Goal: Information Seeking & Learning: Learn about a topic

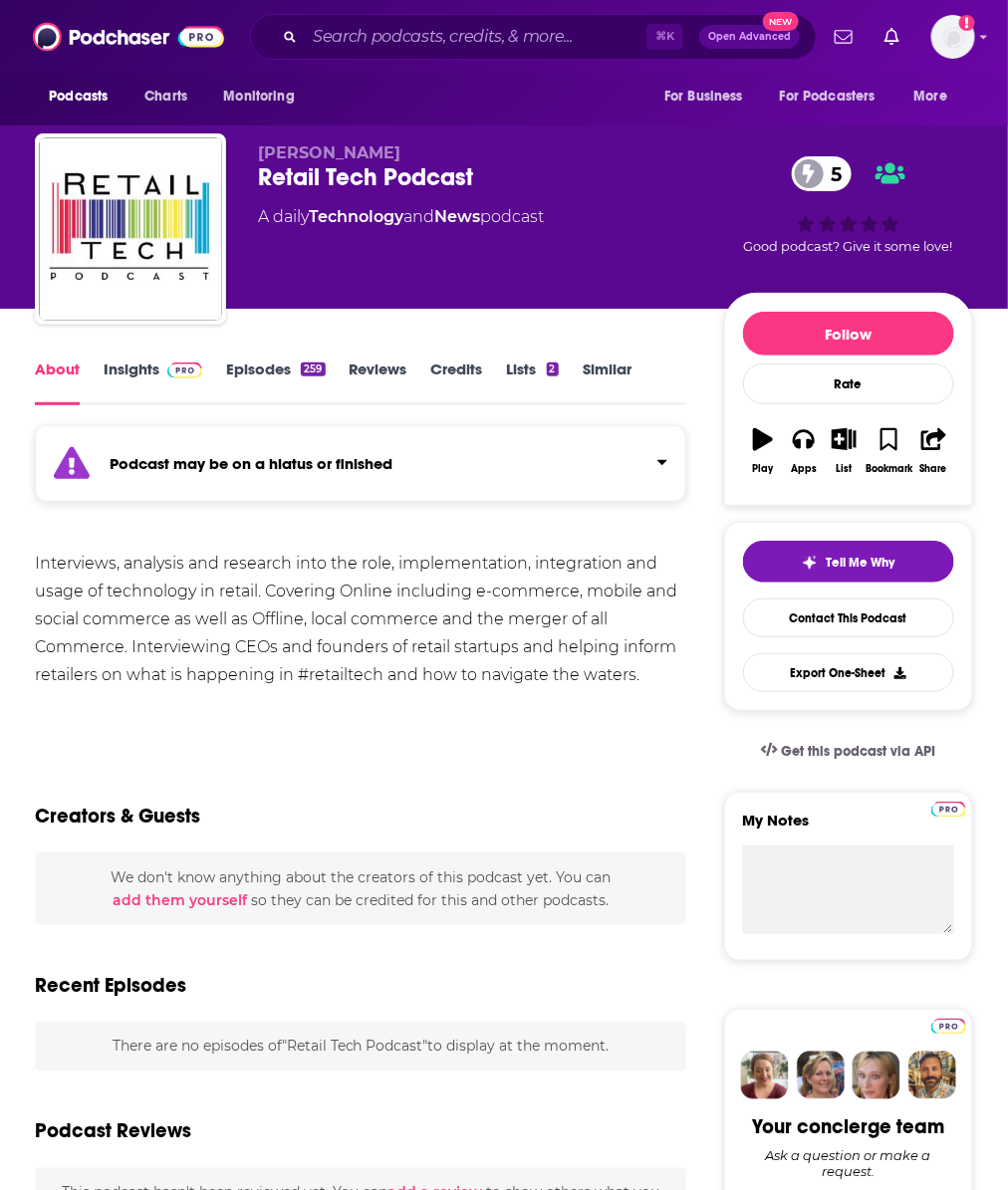
click at [177, 370] on img at bounding box center [184, 371] width 35 height 16
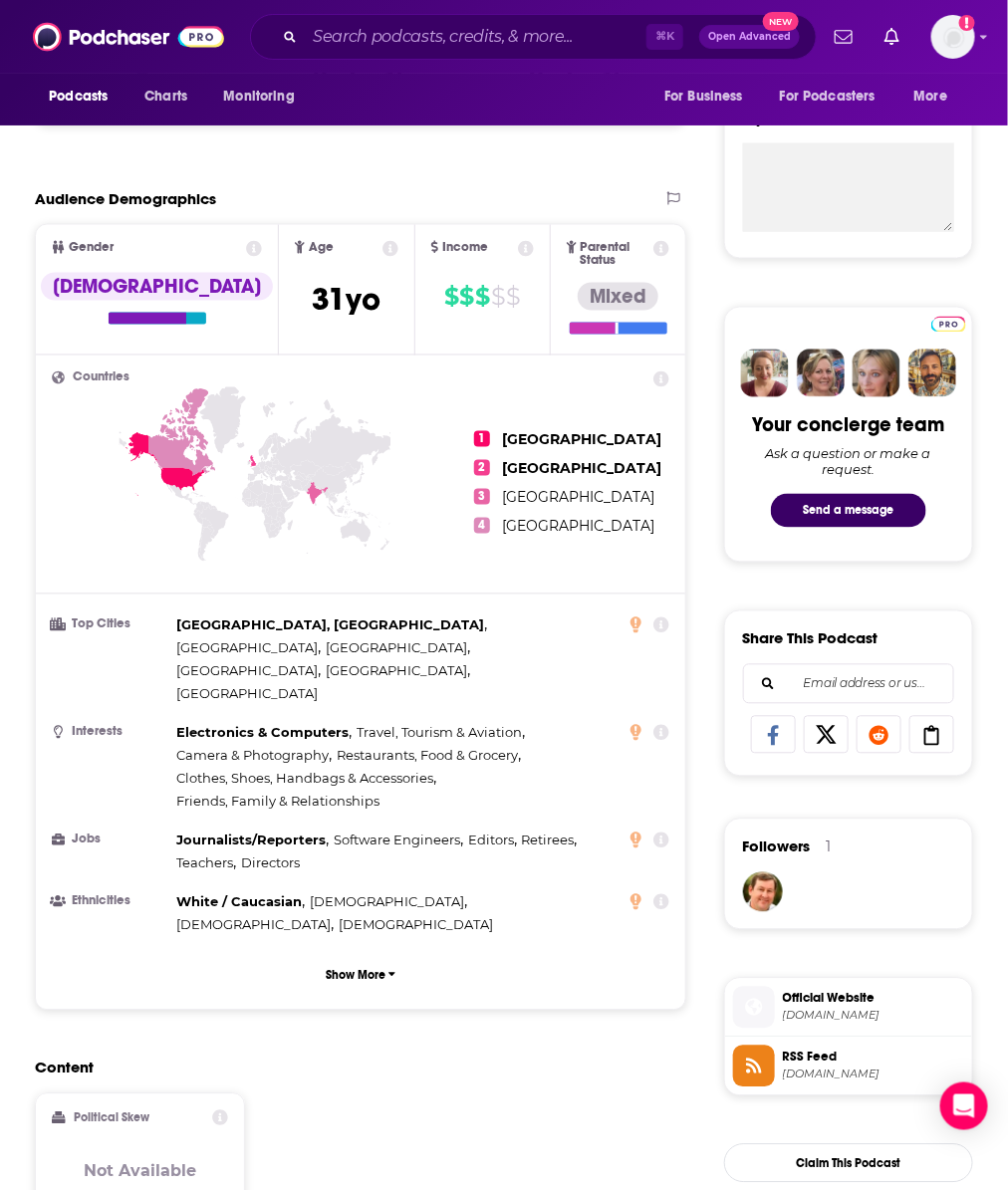
scroll to position [709, 0]
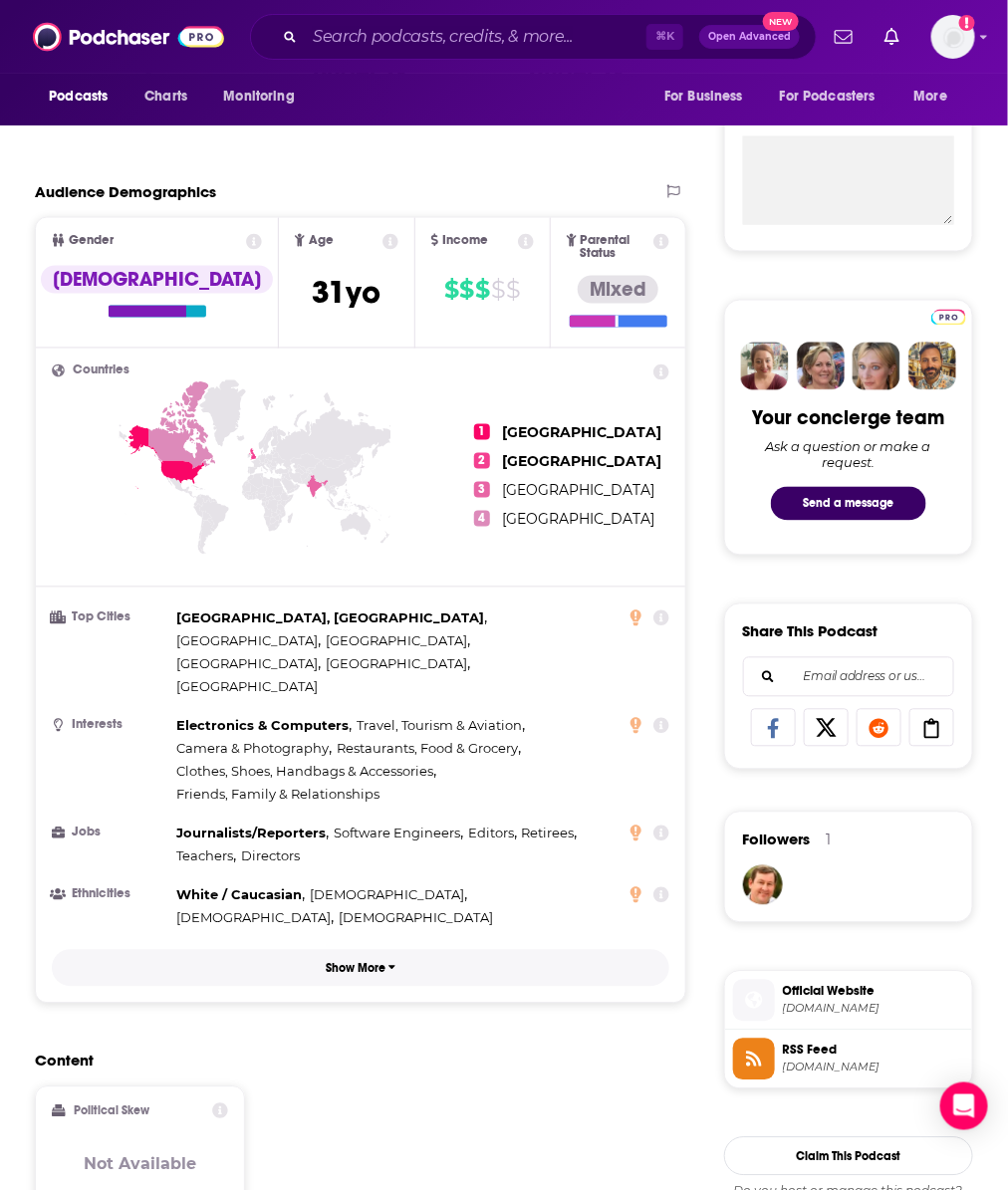
click at [259, 950] on button "Show More" at bounding box center [361, 968] width 617 height 37
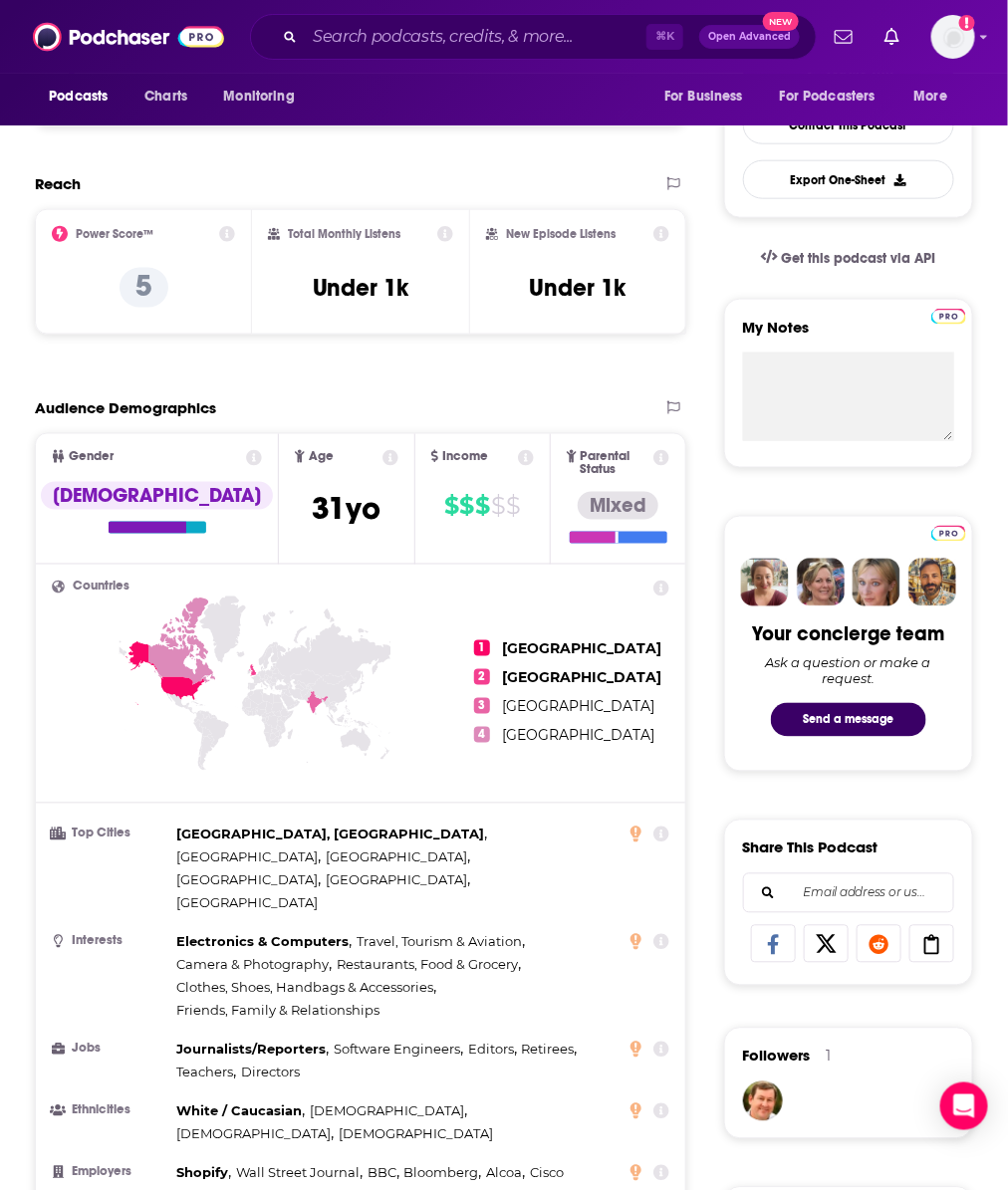
scroll to position [0, 0]
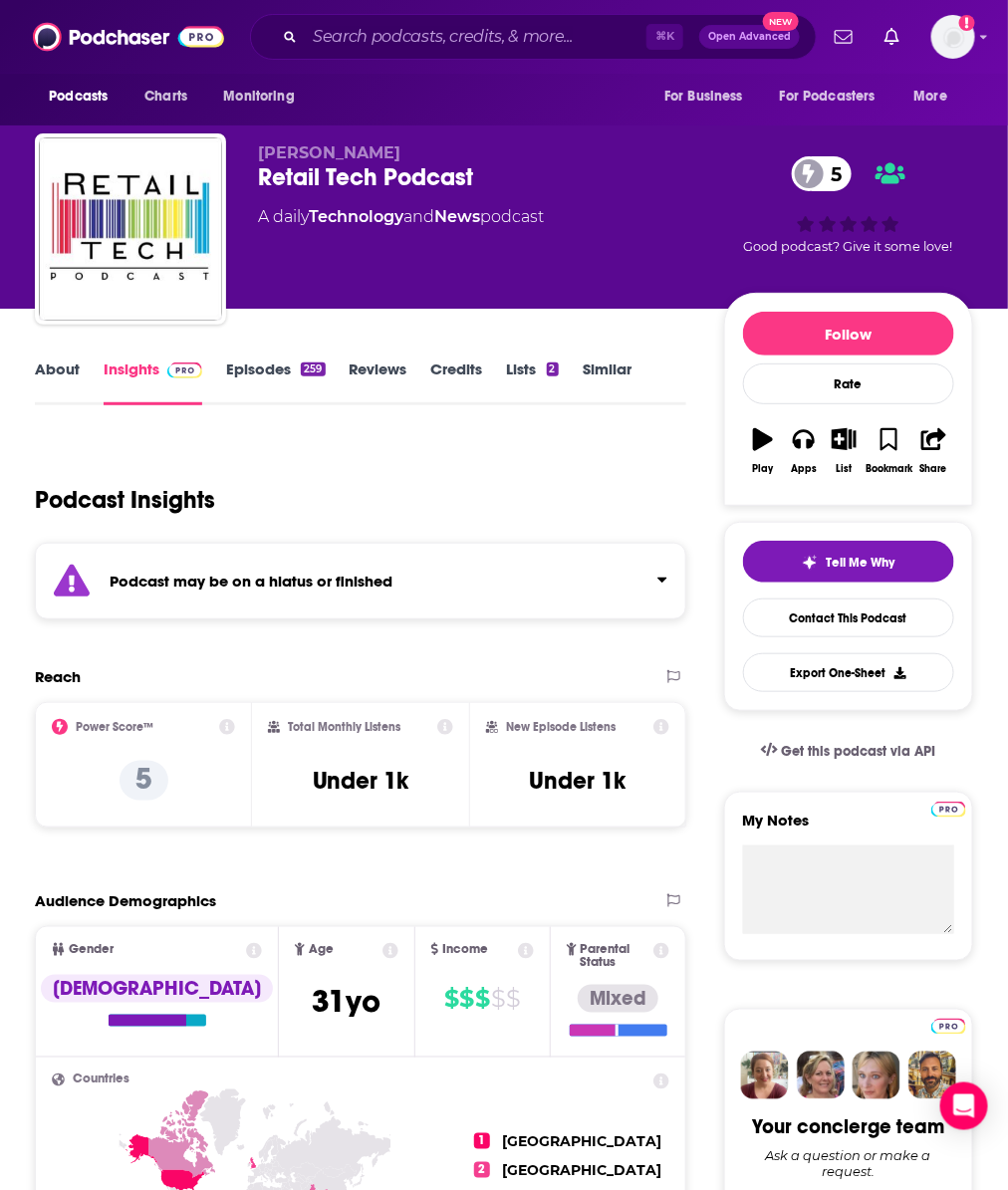
click at [271, 377] on link "Episodes 259" at bounding box center [275, 383] width 99 height 46
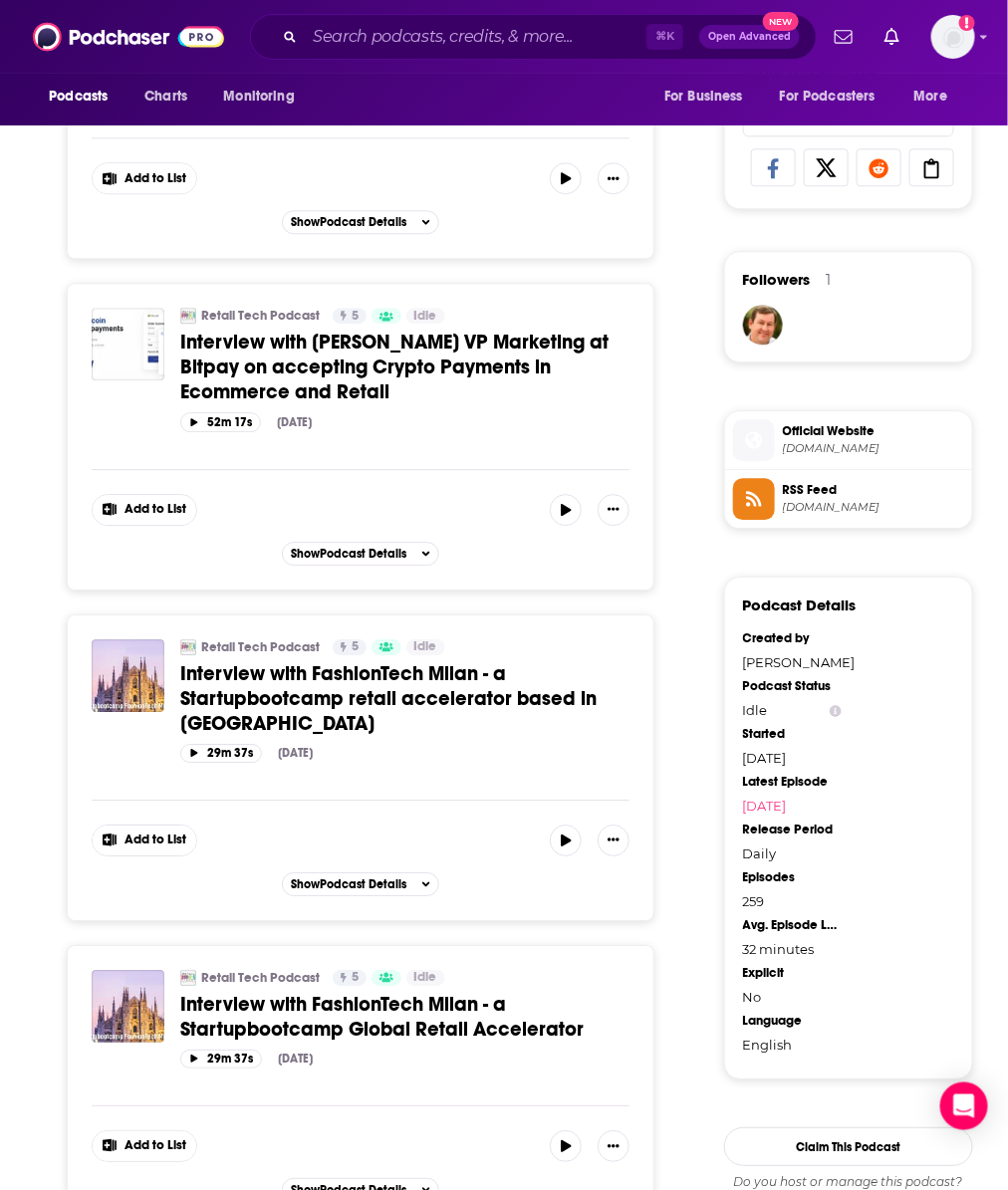
scroll to position [1618, 0]
